Goal: Find specific page/section: Find specific page/section

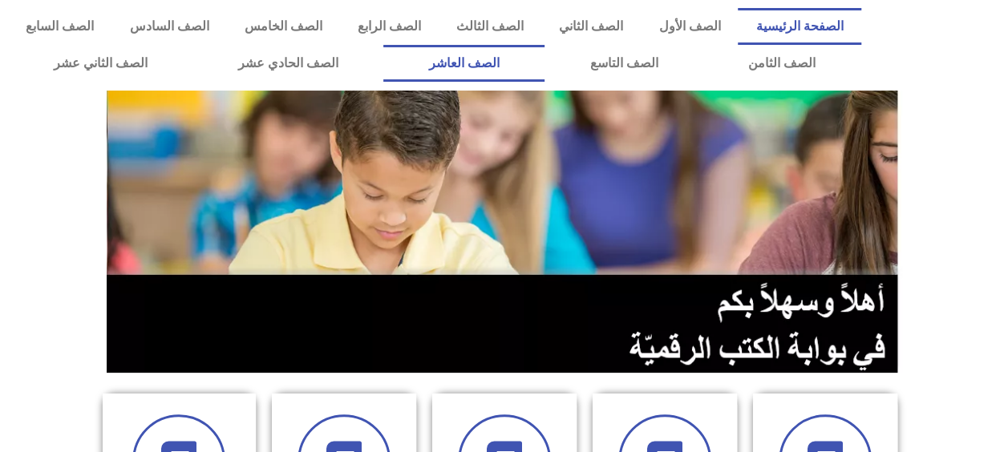
click at [545, 61] on link "الصف العاشر" at bounding box center [463, 63] width 161 height 37
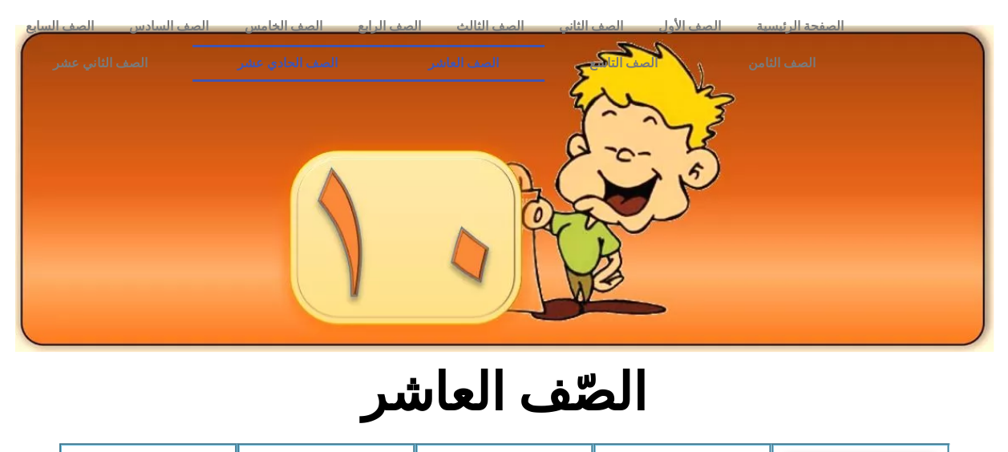
click at [321, 67] on link "الصف الحادي عشر" at bounding box center [287, 63] width 191 height 37
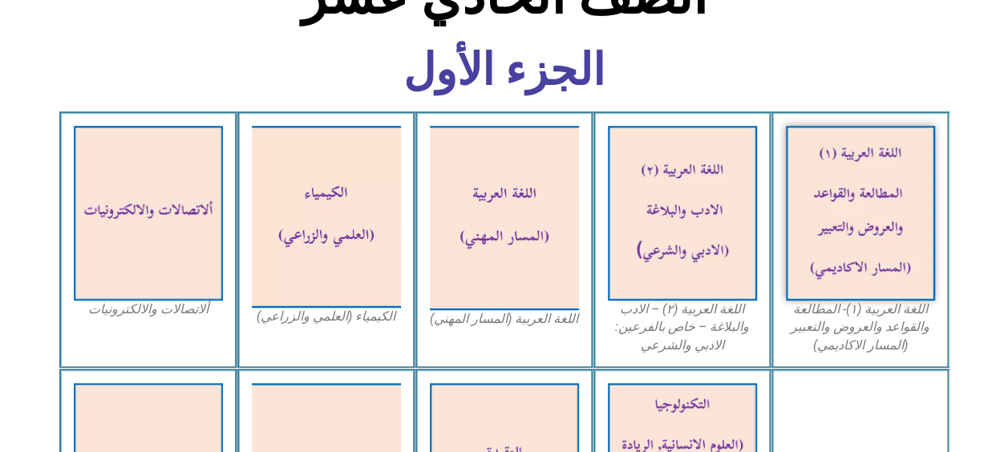
scroll to position [481, 0]
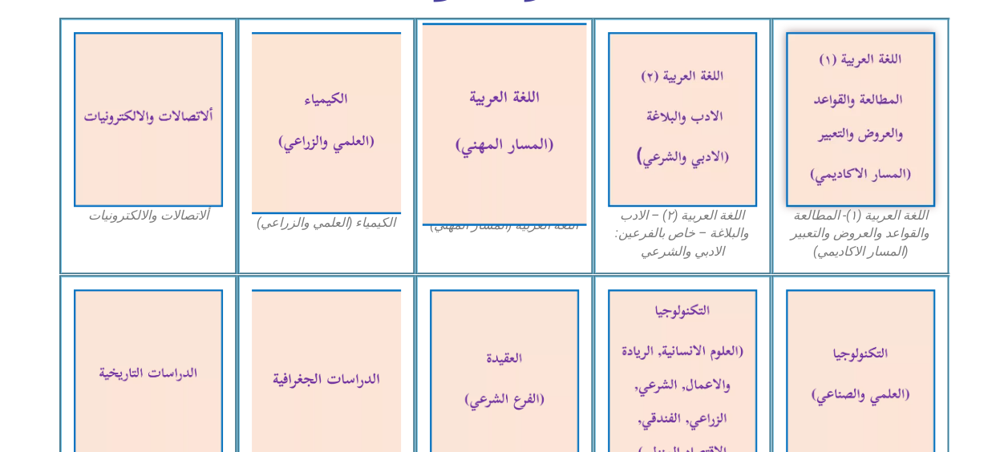
click at [500, 168] on img at bounding box center [504, 123] width 164 height 203
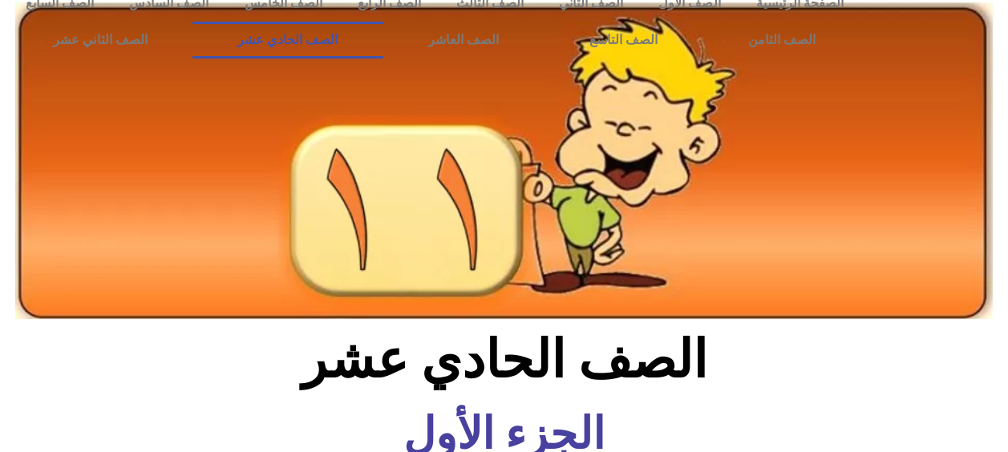
scroll to position [0, 0]
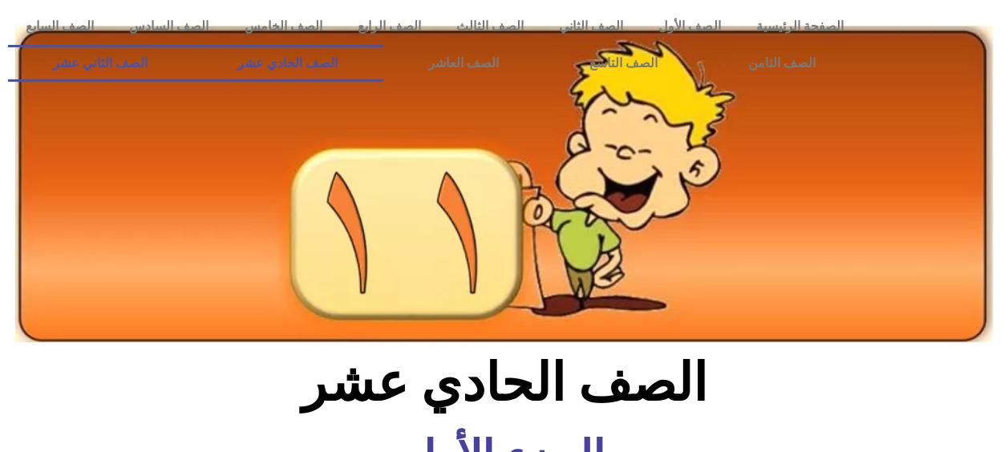
click at [128, 60] on link "الصف الثاني عشر" at bounding box center [100, 63] width 184 height 37
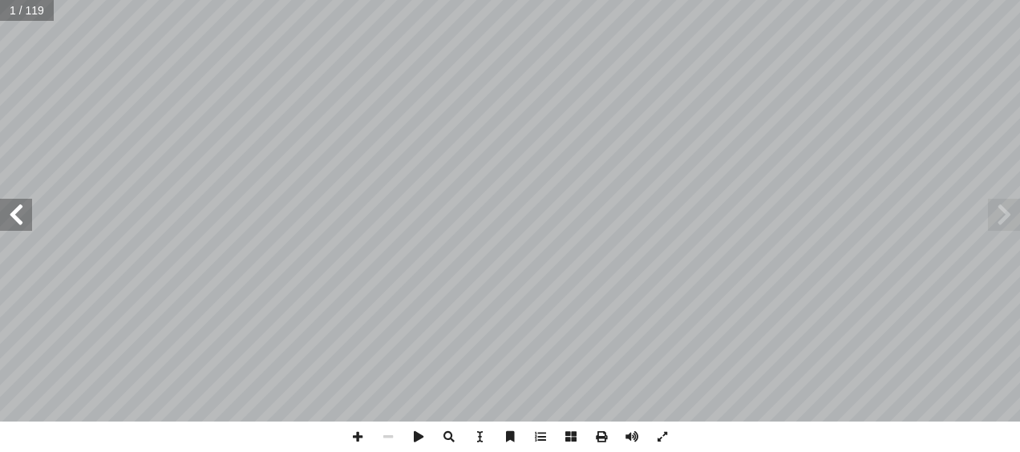
click at [14, 217] on span at bounding box center [16, 215] width 32 height 32
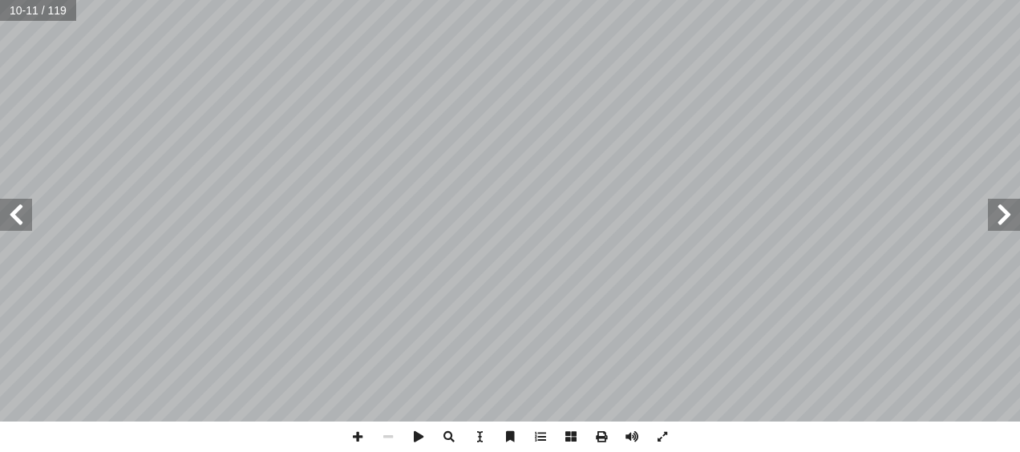
click at [14, 217] on span at bounding box center [16, 215] width 32 height 32
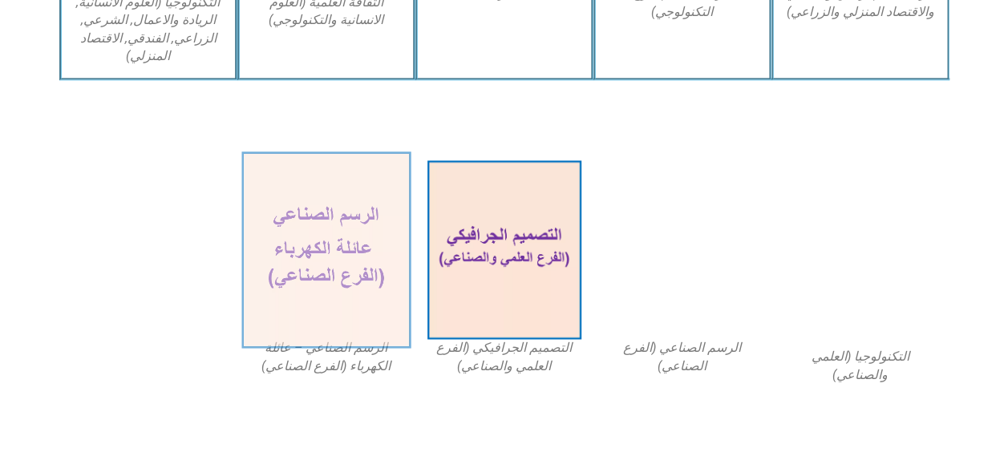
scroll to position [1160, 0]
